Goal: Transaction & Acquisition: Purchase product/service

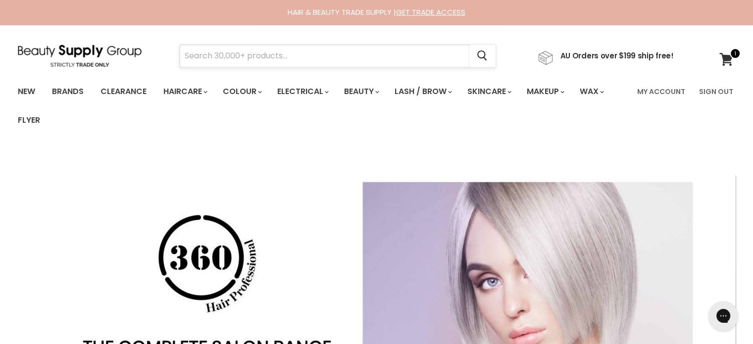
drag, startPoint x: 0, startPoint y: 0, endPoint x: 261, endPoint y: 62, distance: 268.8
paste input "Jeval Tall Drink Of Water 10 in 1 Leave In Moisturiser"
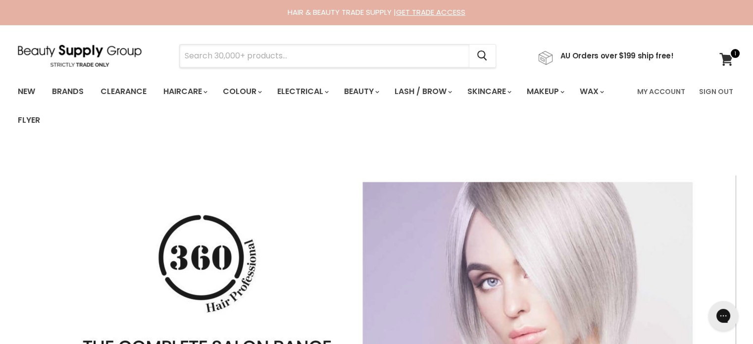
type input "Jeval Tall Drink Of Water 10 in 1 Leave In Moisturiser"
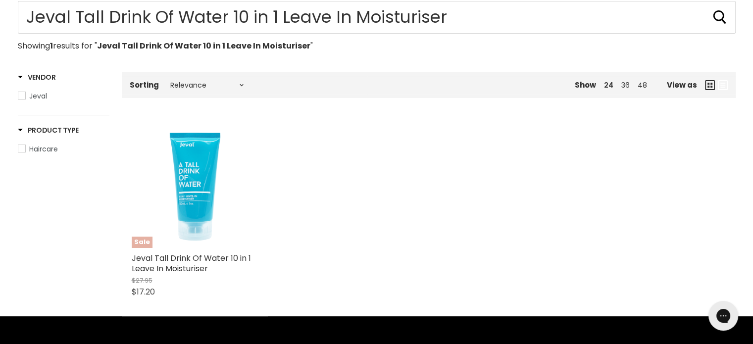
scroll to position [149, 0]
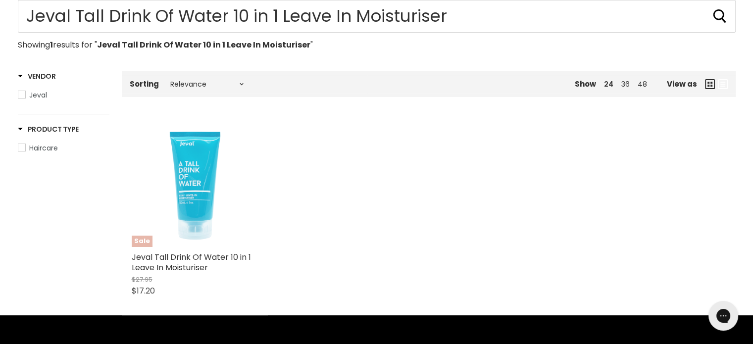
click at [210, 183] on img "Main content" at bounding box center [194, 184] width 105 height 126
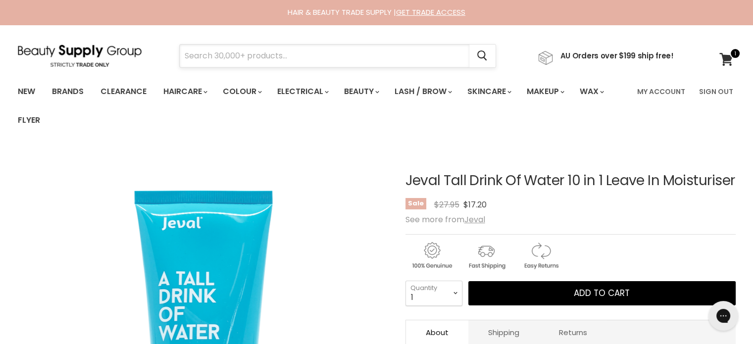
paste input "MUVO Totally Naked"
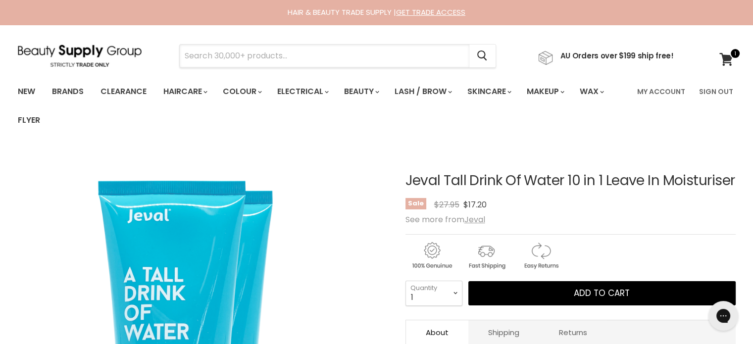
type input "MUVO Totally Naked"
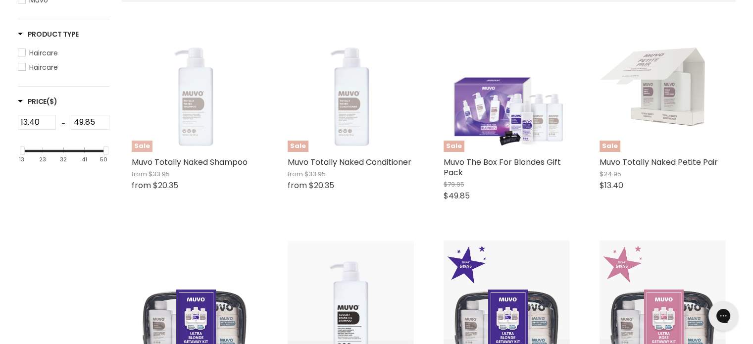
scroll to position [248, 0]
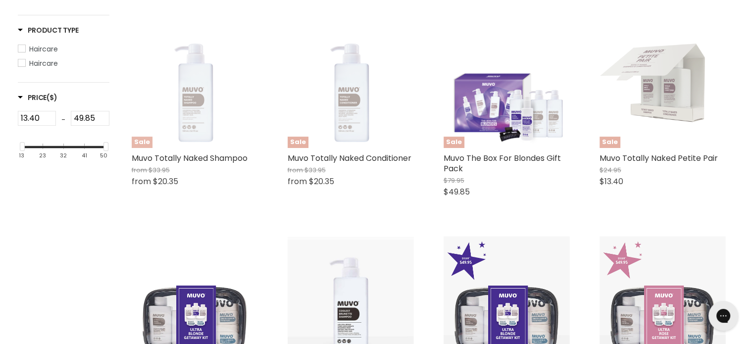
click at [197, 90] on img "Main content" at bounding box center [195, 85] width 126 height 126
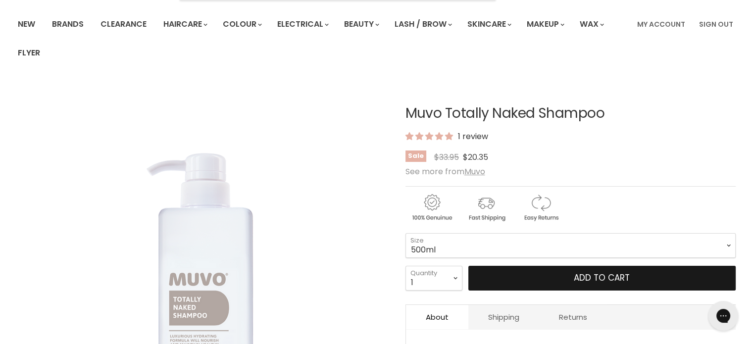
scroll to position [99, 0]
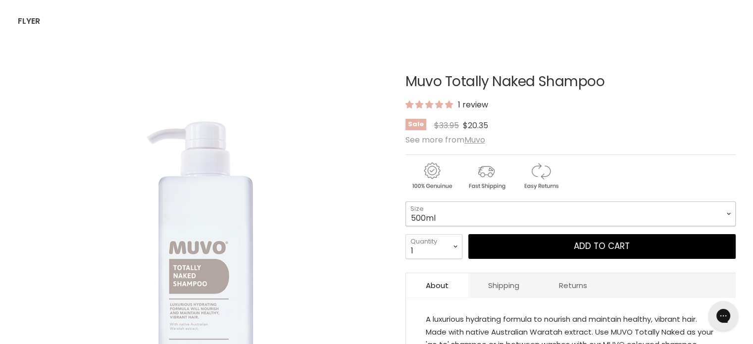
drag, startPoint x: 486, startPoint y: 216, endPoint x: 485, endPoint y: 223, distance: 7.0
click at [486, 216] on select "500ml 1L" at bounding box center [571, 214] width 330 height 25
click at [406, 202] on select "500ml 1L" at bounding box center [571, 214] width 330 height 25
select select "1L"
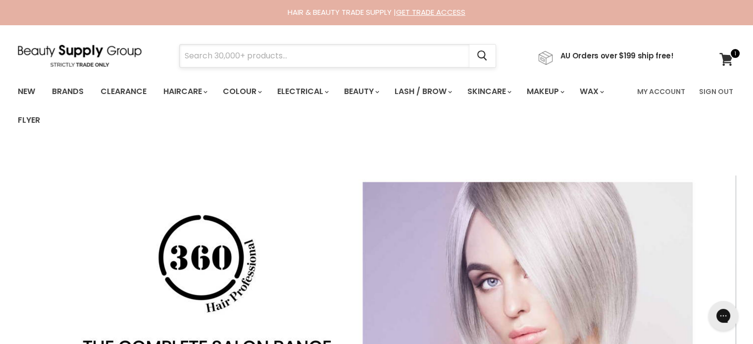
paste input "Skin O2 Collagen Moisturiser Filler"
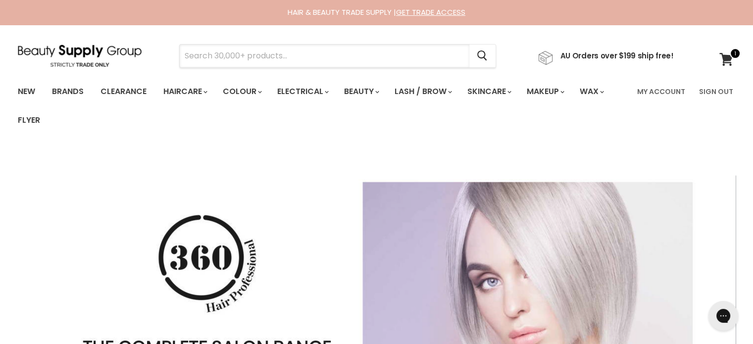
type input "Skin O2 Collagen Moisturiser Filler"
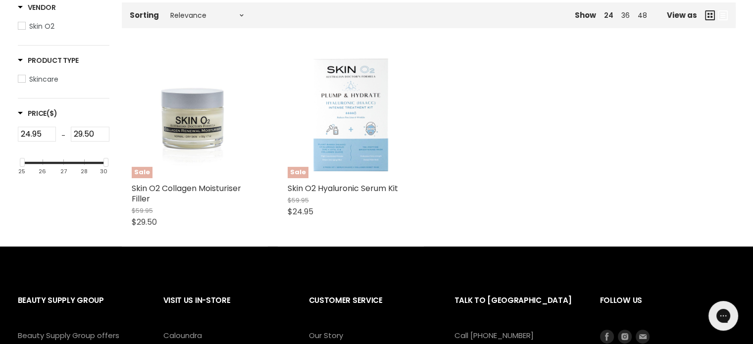
scroll to position [248, 0]
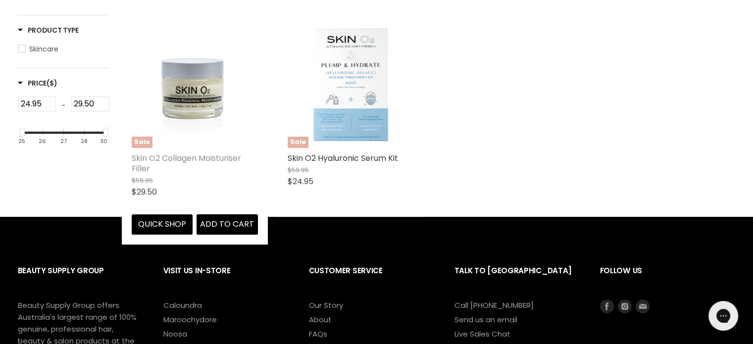
click at [184, 160] on link "Skin O2 Collagen Moisturiser Filler" at bounding box center [186, 164] width 109 height 22
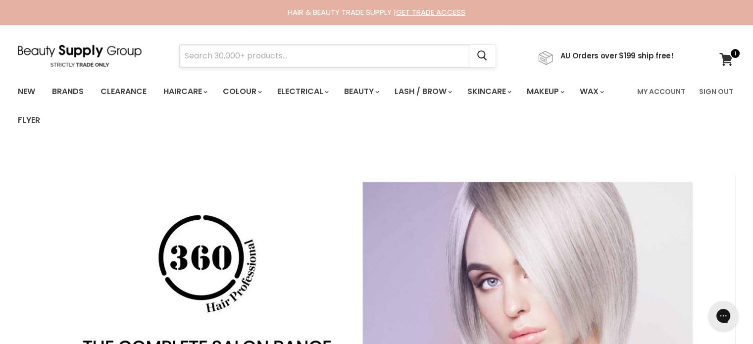
paste input "Moroccanoil All in One Leave-in Conditioner"
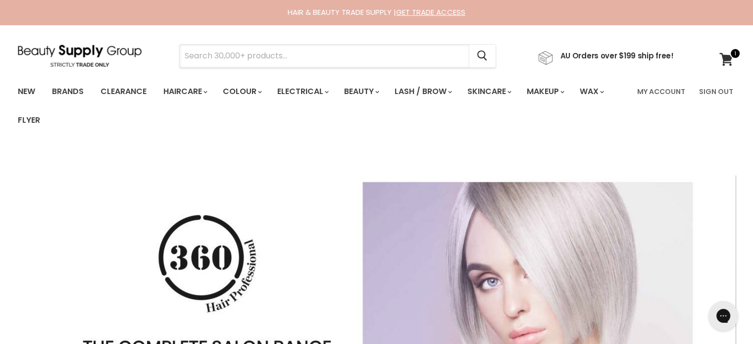
type input "Moroccanoil All in One Leave-in Conditioner"
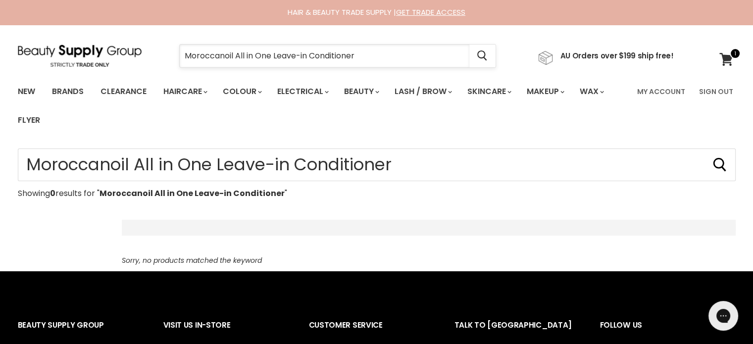
click at [365, 49] on input "Moroccanoil All in One Leave-in Conditioner" at bounding box center [325, 56] width 290 height 23
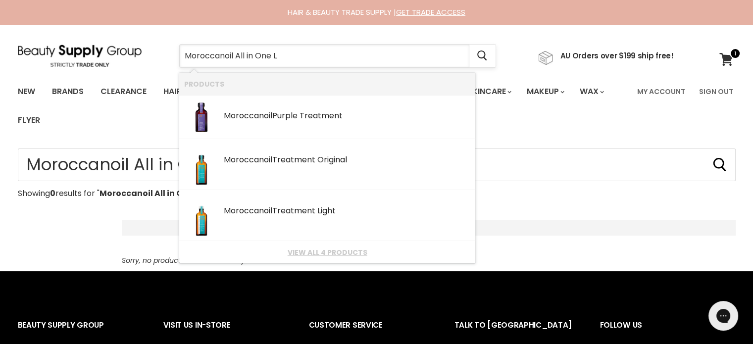
type input "Moroccanoil All in One"
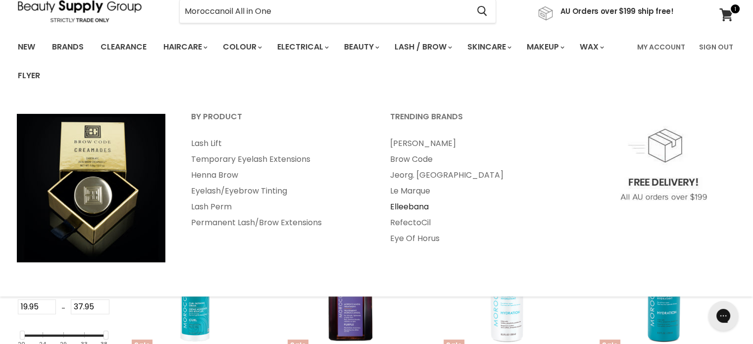
type input "Moroccanoil All in One"
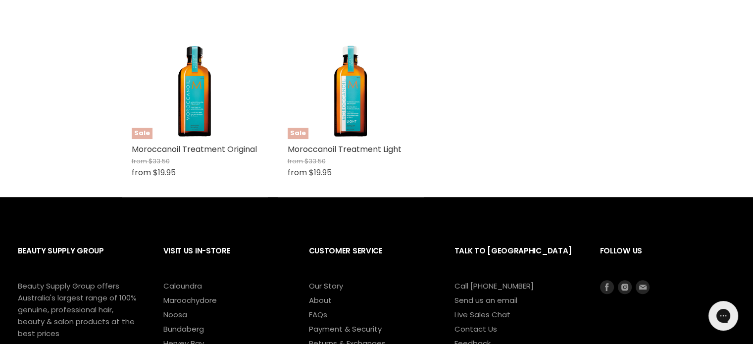
scroll to position [743, 0]
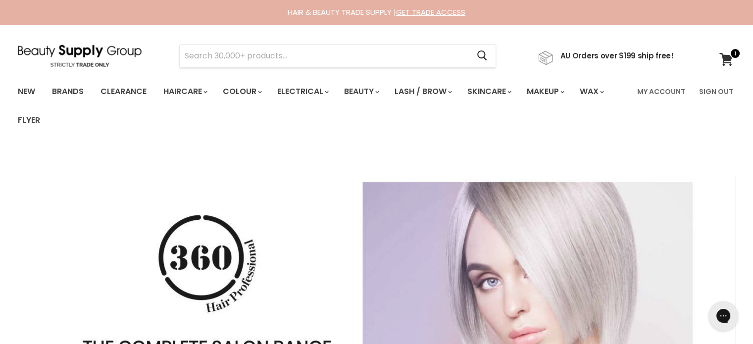
type input "Simplicité Damask Rose Antioxidant Day Cream"
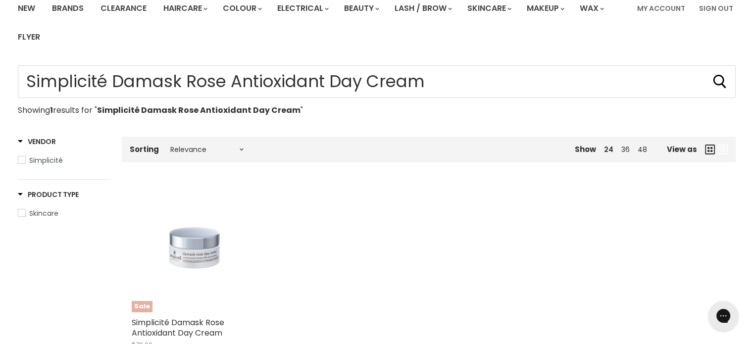
scroll to position [248, 0]
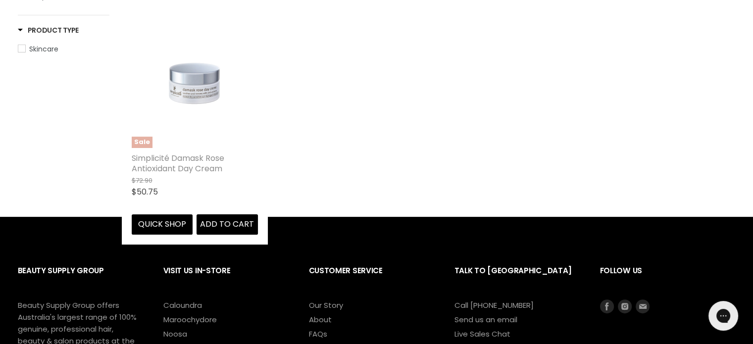
click at [178, 158] on link "Simplicité Damask Rose Antioxidant Day Cream" at bounding box center [178, 164] width 93 height 22
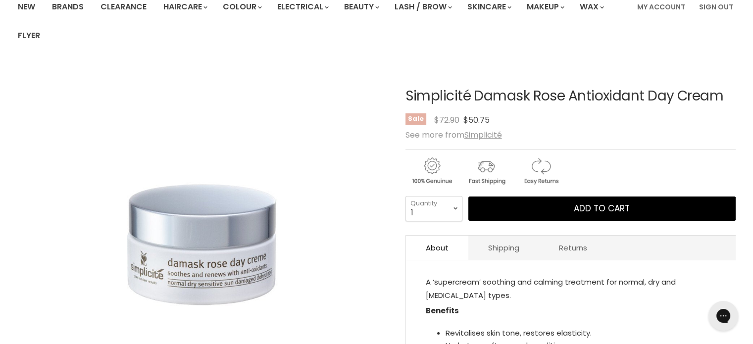
scroll to position [198, 0]
